Goal: Find contact information: Find contact information

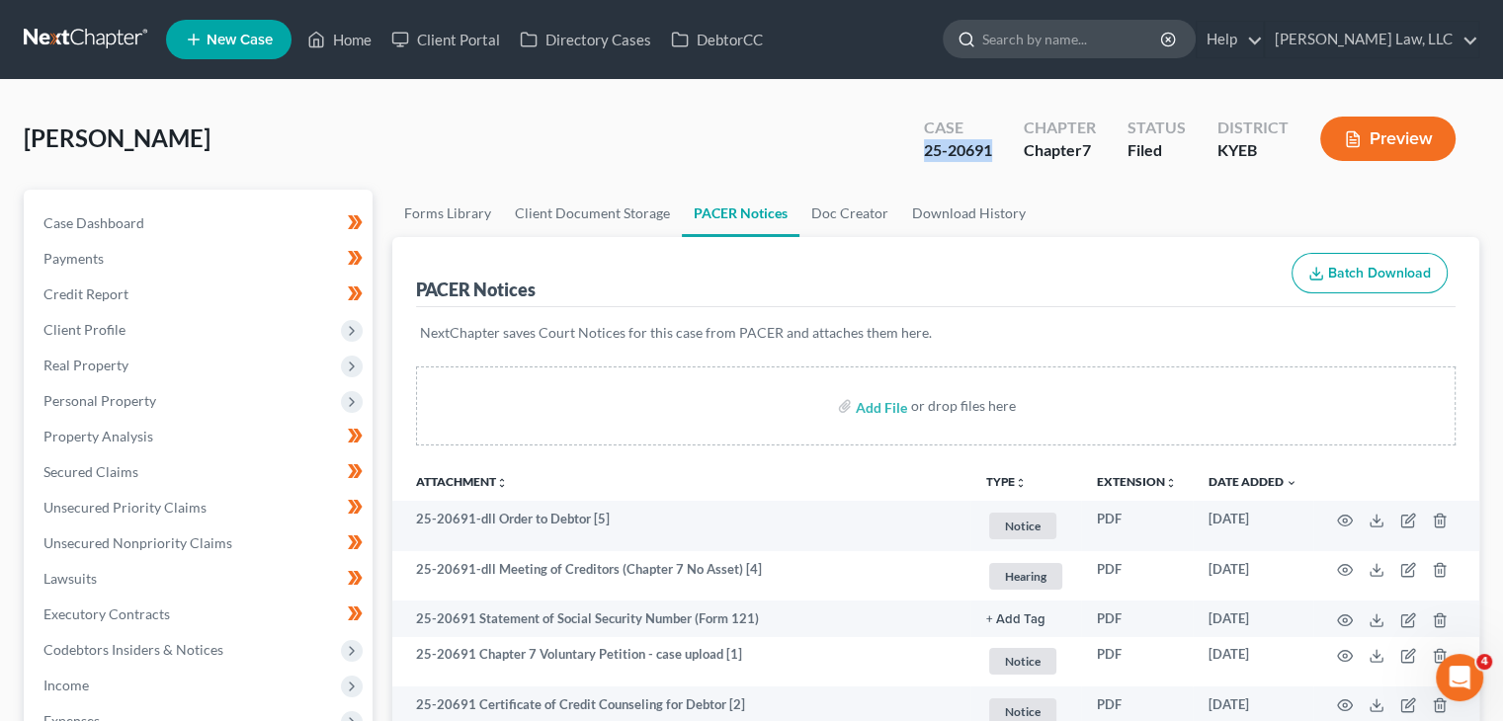
click at [999, 48] on input "search" at bounding box center [1072, 39] width 181 height 37
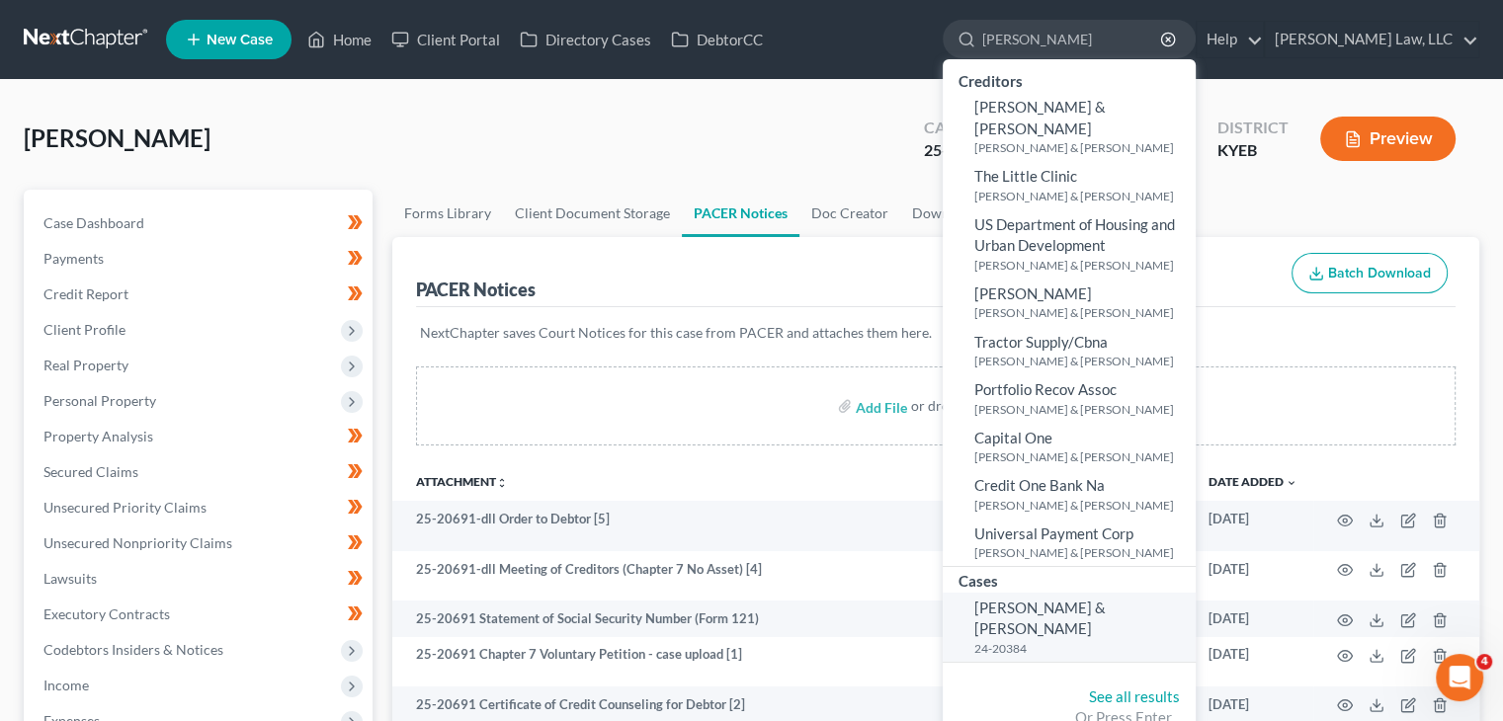
type input "[PERSON_NAME]"
click at [1057, 599] on span "[PERSON_NAME] & [PERSON_NAME]" at bounding box center [1039, 618] width 131 height 39
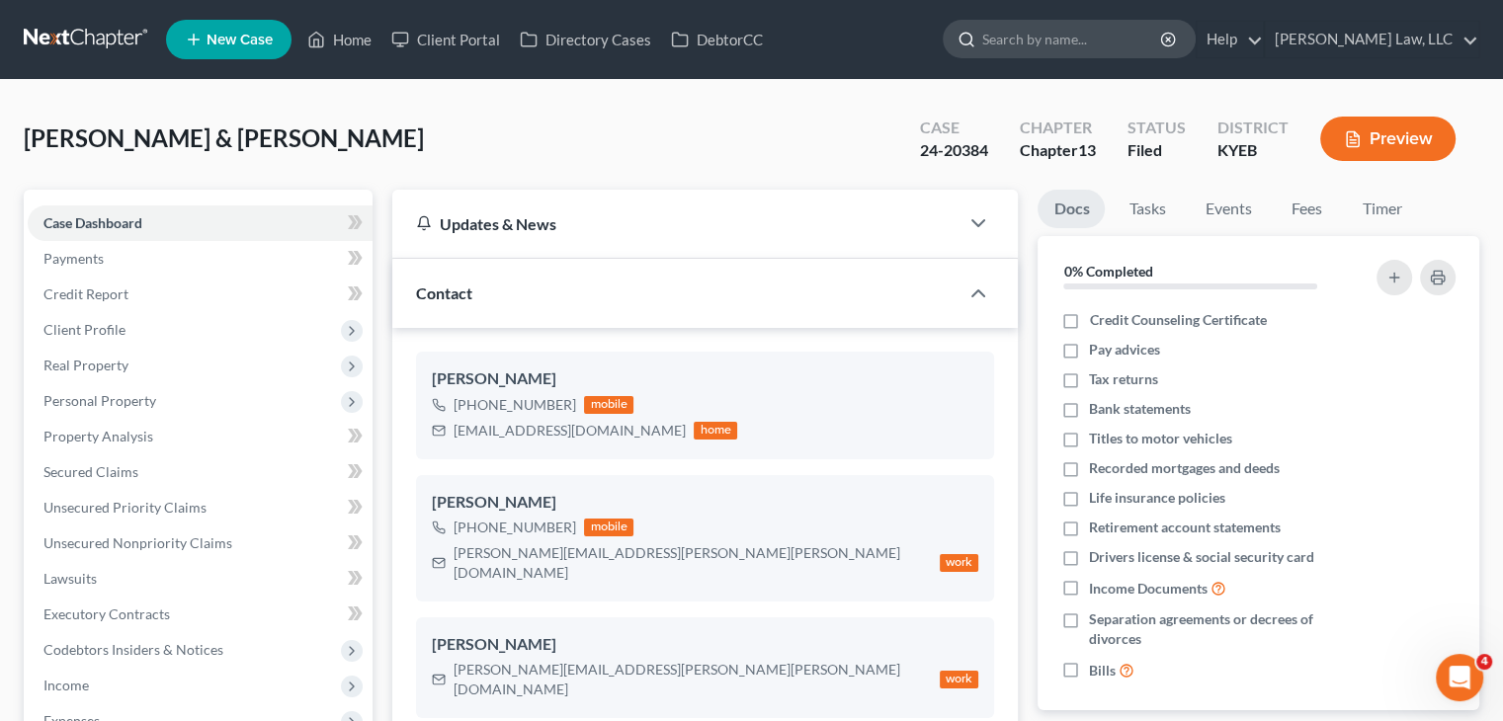
click at [1026, 32] on input "search" at bounding box center [1072, 39] width 181 height 37
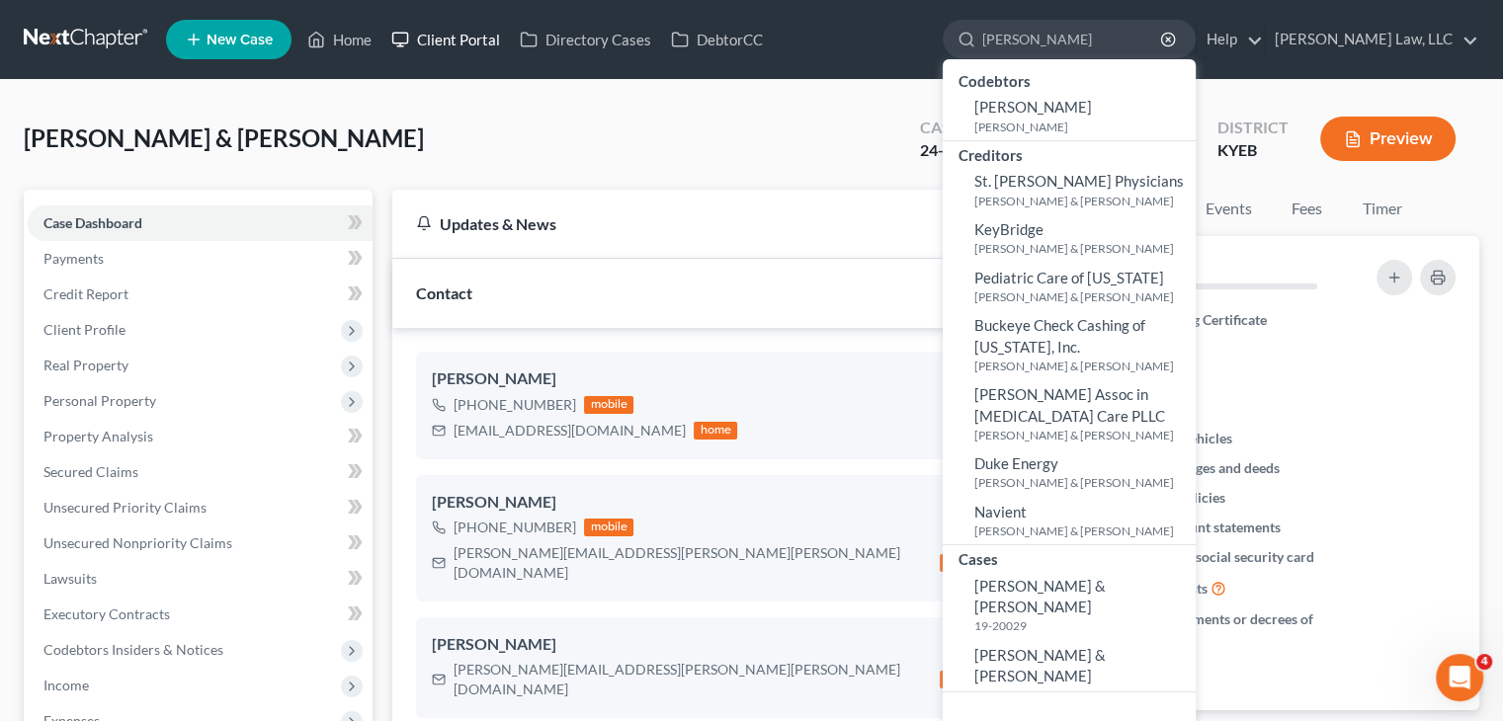
type input "[PERSON_NAME]"
click at [429, 32] on link "Client Portal" at bounding box center [445, 40] width 128 height 36
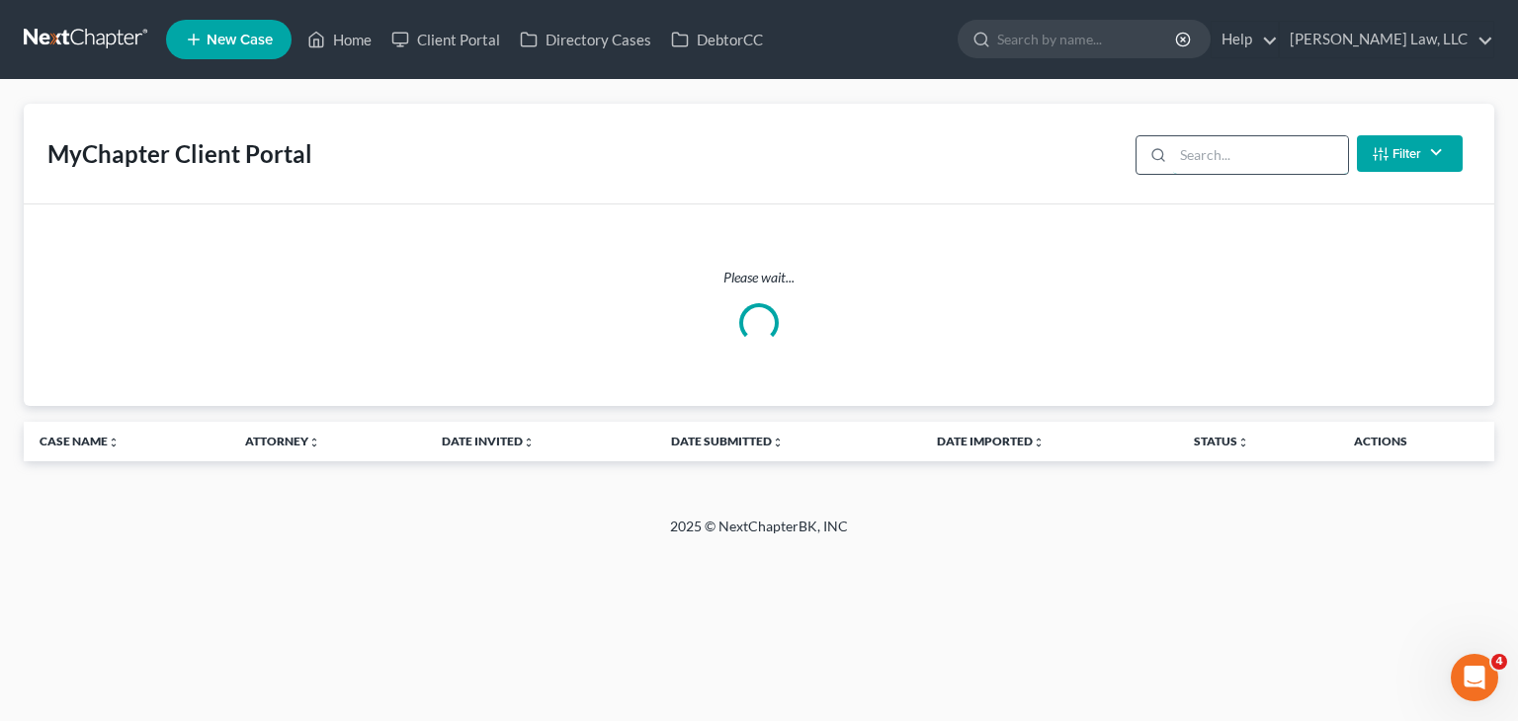
click at [1180, 158] on input "search" at bounding box center [1260, 155] width 175 height 38
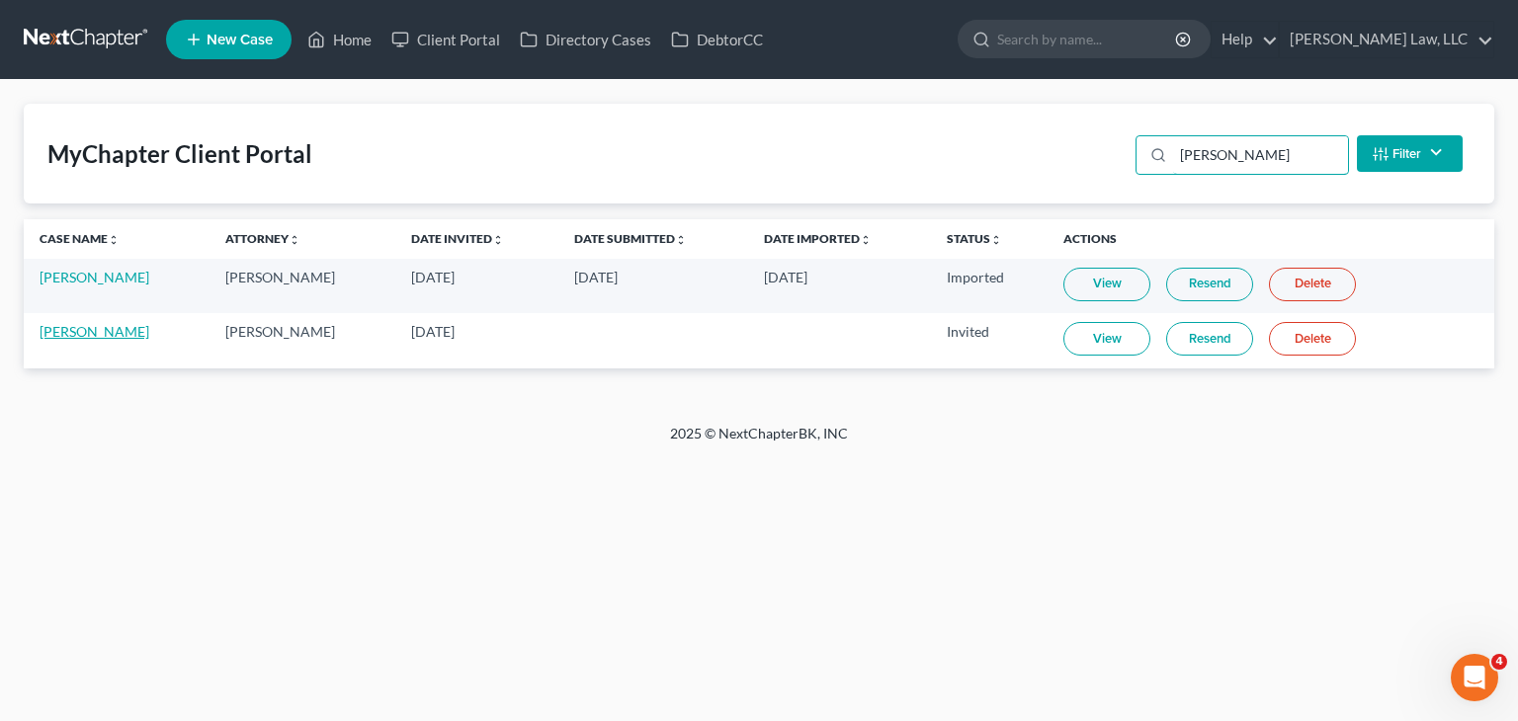
type input "[PERSON_NAME]"
click at [95, 335] on link "[PERSON_NAME]" at bounding box center [95, 331] width 110 height 17
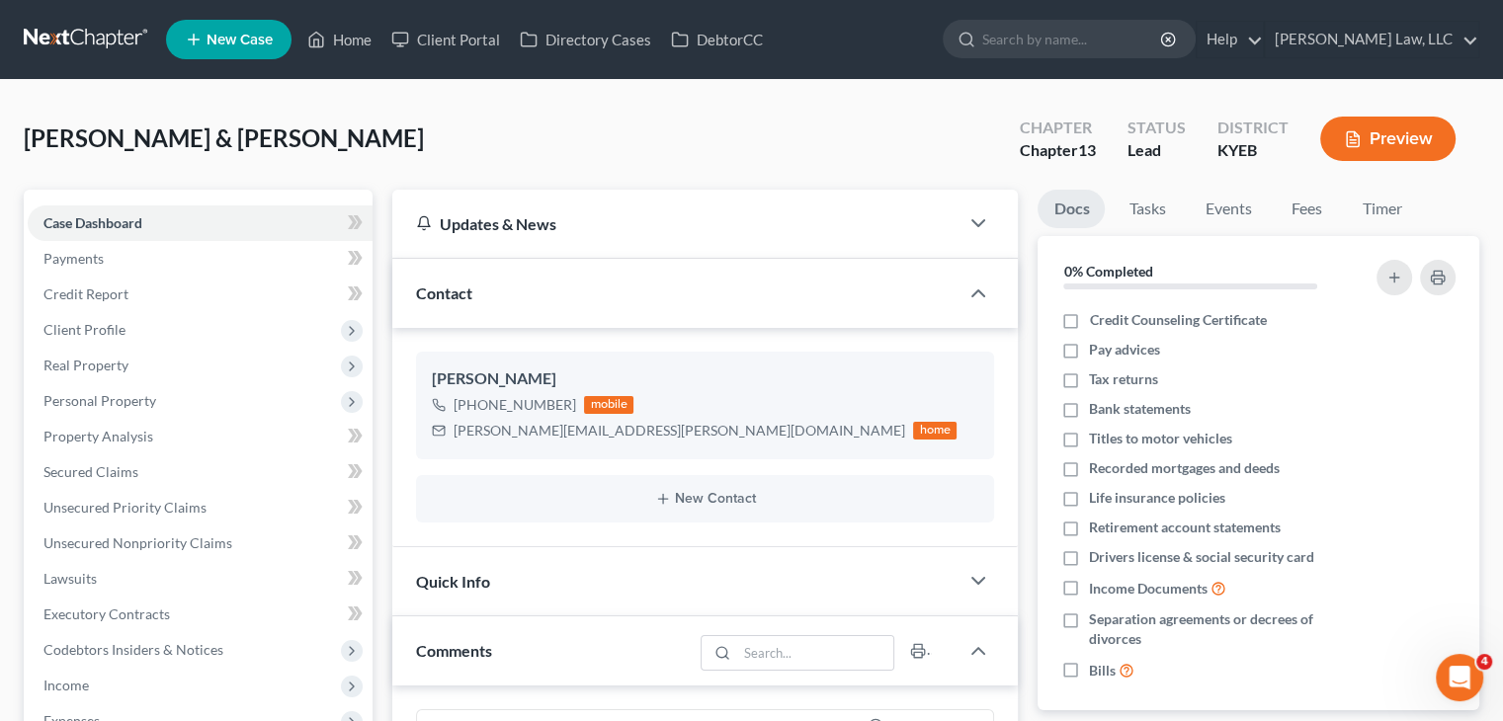
drag, startPoint x: 375, startPoint y: 136, endPoint x: 101, endPoint y: 133, distance: 274.7
click at [101, 133] on div "[PERSON_NAME] & [PERSON_NAME] Upgraded Chapter Chapter 13 Status Lead District …" at bounding box center [752, 147] width 1456 height 86
click at [435, 428] on icon at bounding box center [439, 431] width 14 height 14
drag, startPoint x: 452, startPoint y: 432, endPoint x: 595, endPoint y: 445, distance: 143.9
click at [595, 445] on div "[PERSON_NAME] [PHONE_NUMBER] mobile [PERSON_NAME][EMAIL_ADDRESS][PERSON_NAME][D…" at bounding box center [705, 405] width 578 height 107
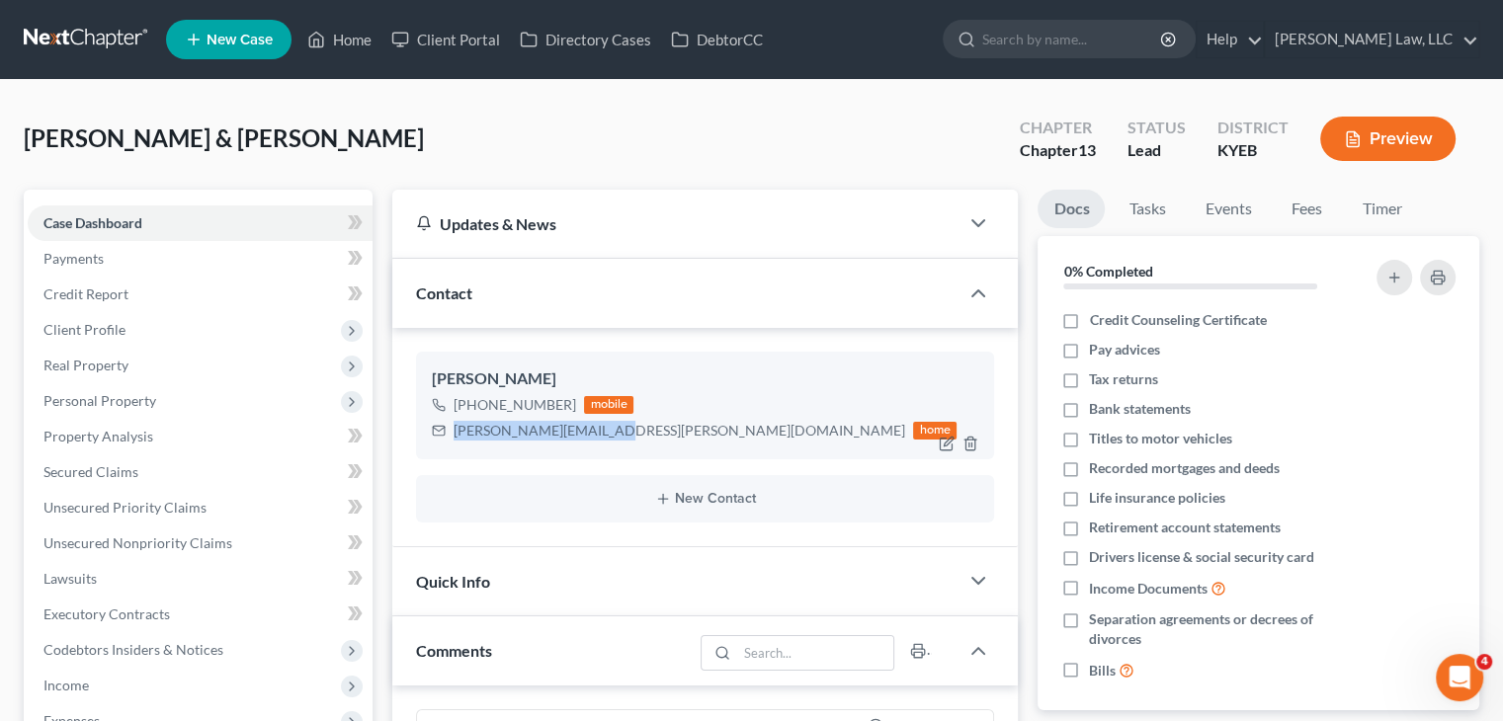
copy div "[PERSON_NAME][EMAIL_ADDRESS][PERSON_NAME][DOMAIN_NAME]"
drag, startPoint x: 362, startPoint y: 151, endPoint x: 17, endPoint y: 156, distance: 344.9
copy span "[PERSON_NAME] & [PERSON_NAME]"
drag, startPoint x: 600, startPoint y: 432, endPoint x: 457, endPoint y: 428, distance: 143.3
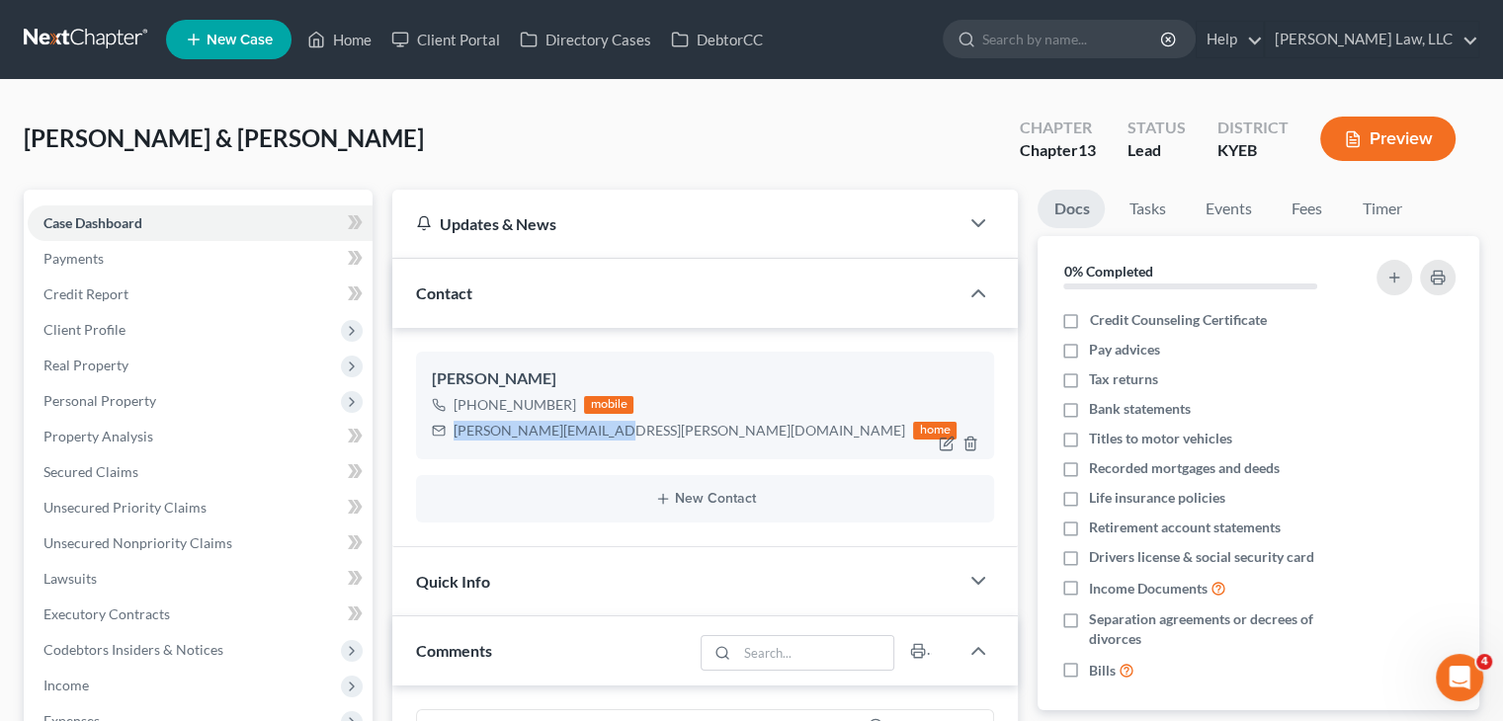
click at [457, 428] on div "[PERSON_NAME][EMAIL_ADDRESS][PERSON_NAME][DOMAIN_NAME] home" at bounding box center [694, 431] width 525 height 26
copy div "[PERSON_NAME][EMAIL_ADDRESS][PERSON_NAME][DOMAIN_NAME]"
